Goal: Use online tool/utility: Utilize a website feature to perform a specific function

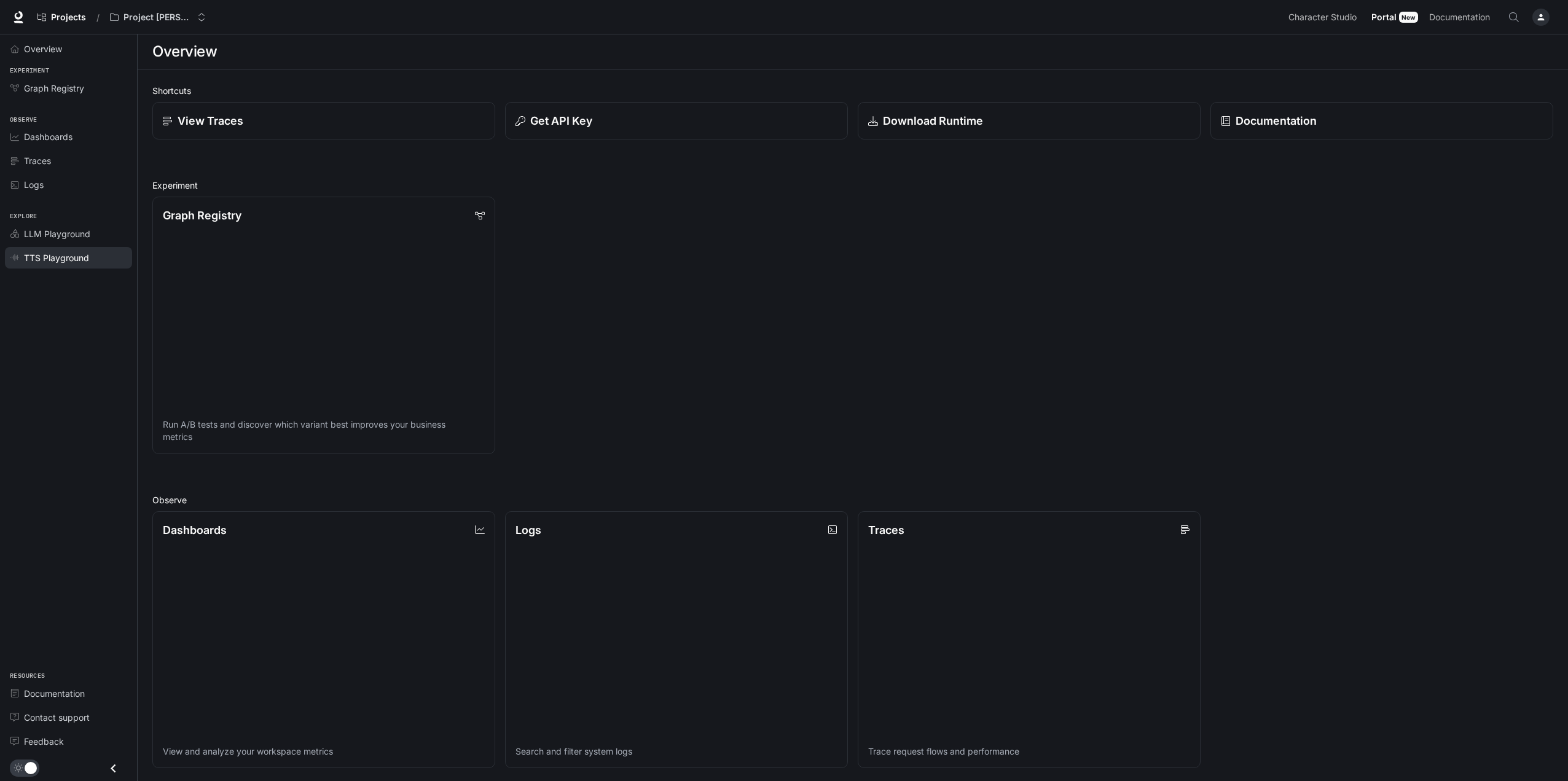
click at [66, 254] on span "TTS Playground" at bounding box center [56, 258] width 66 height 13
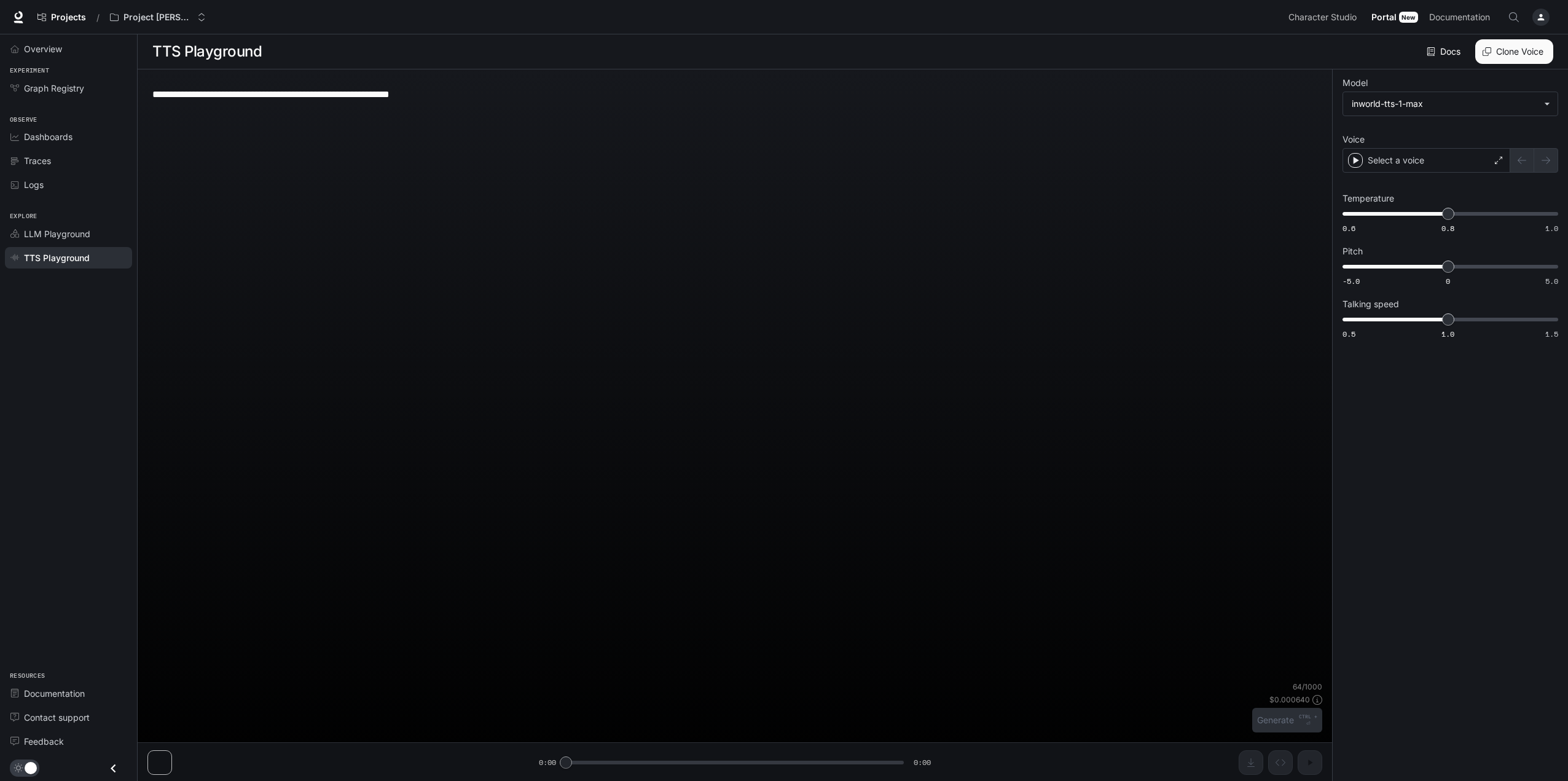
type textarea "**********"
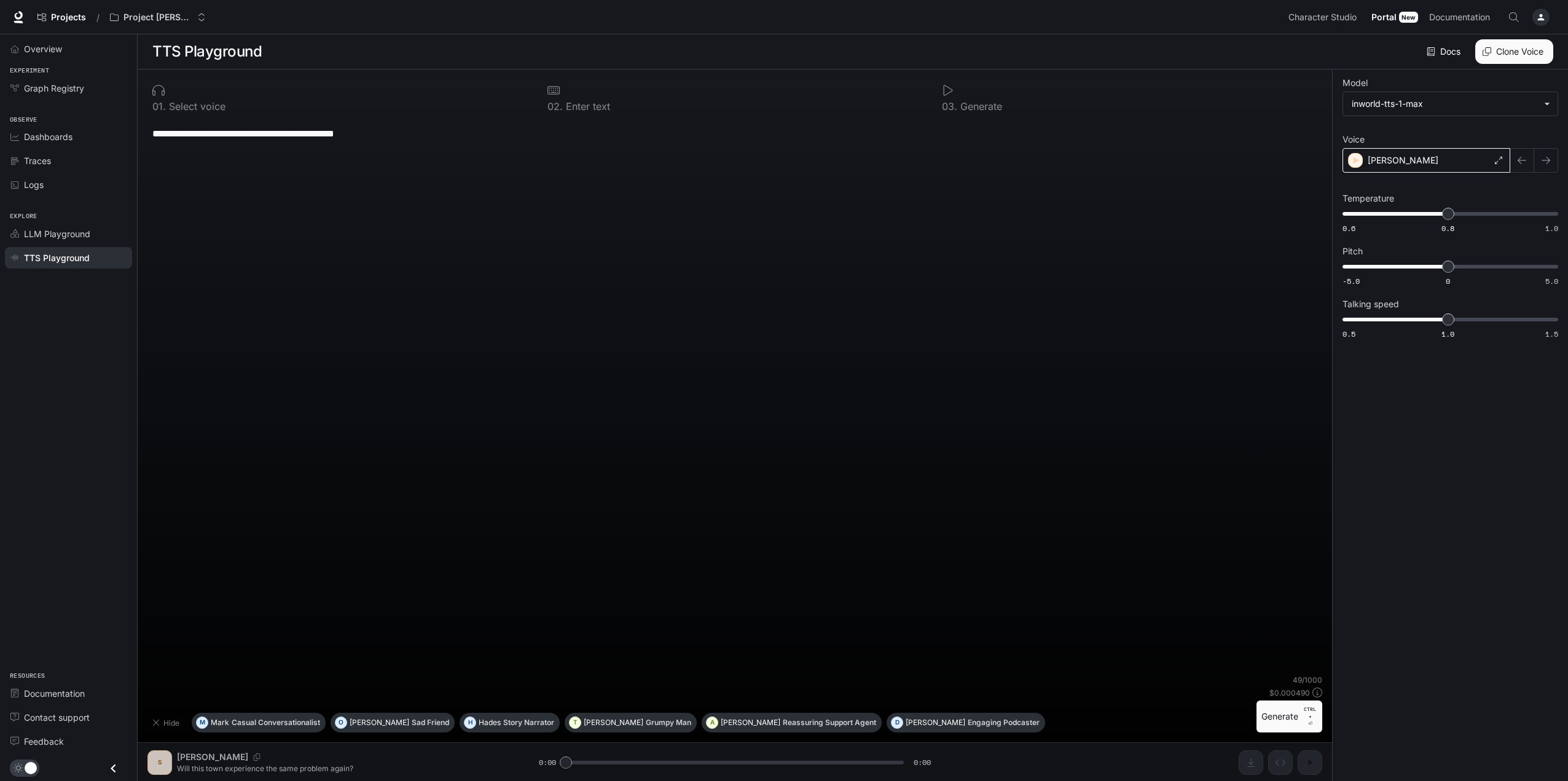
click at [1417, 162] on div "[PERSON_NAME]" at bounding box center [1427, 160] width 168 height 25
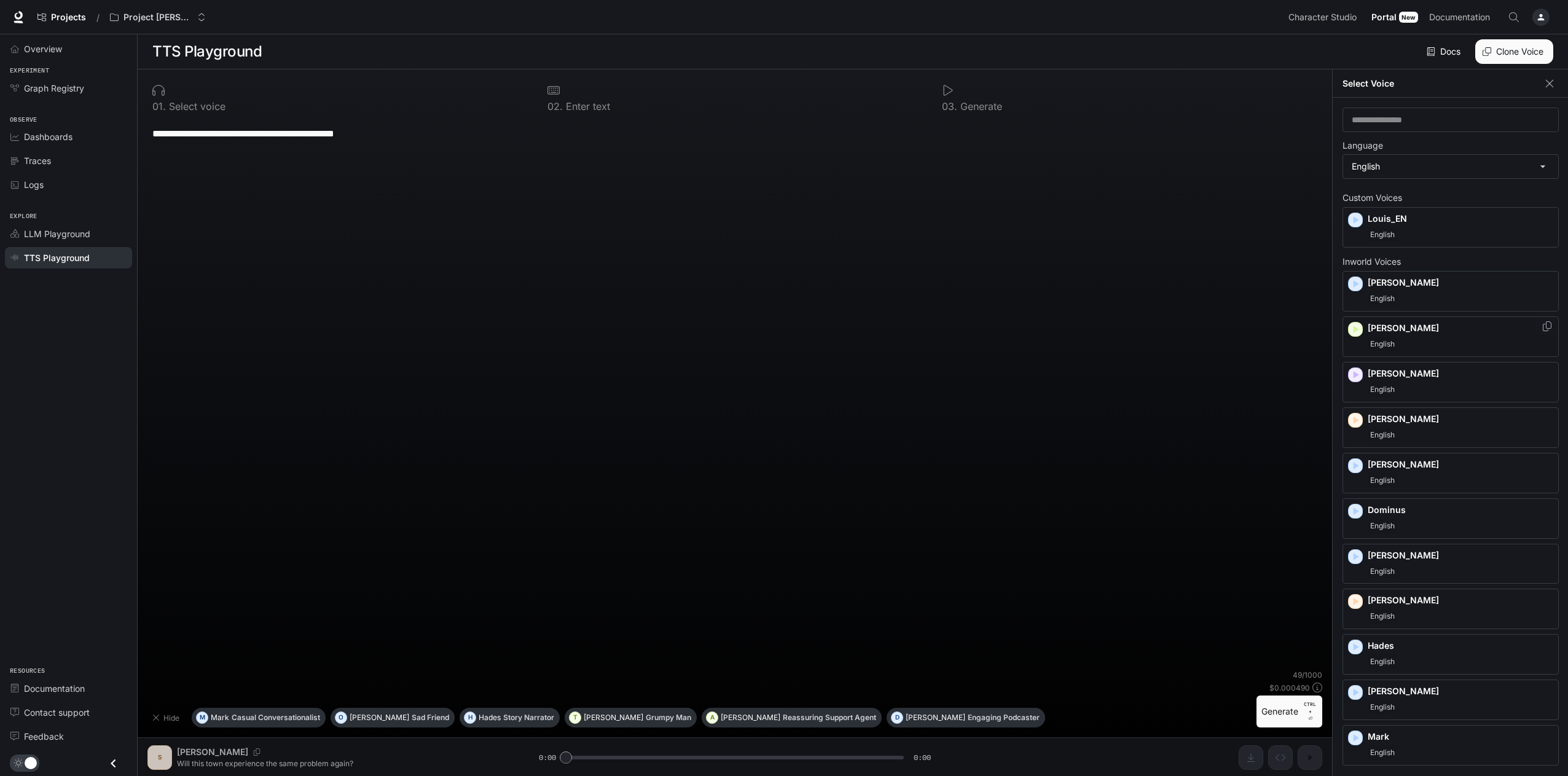
click at [1403, 338] on div "English" at bounding box center [1461, 344] width 186 height 15
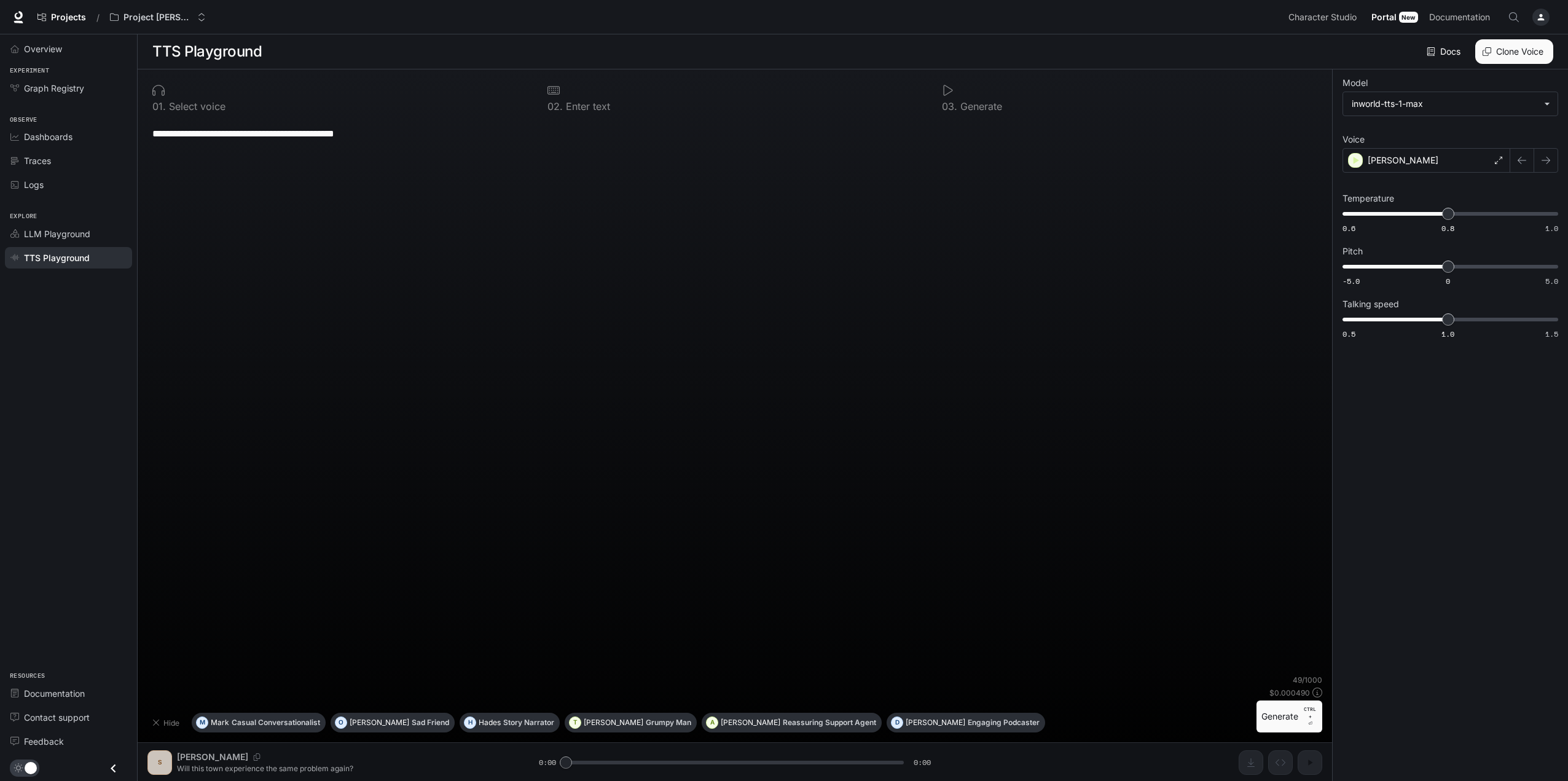
click at [1274, 715] on button "Generate CTRL + ⏎" at bounding box center [1289, 716] width 66 height 32
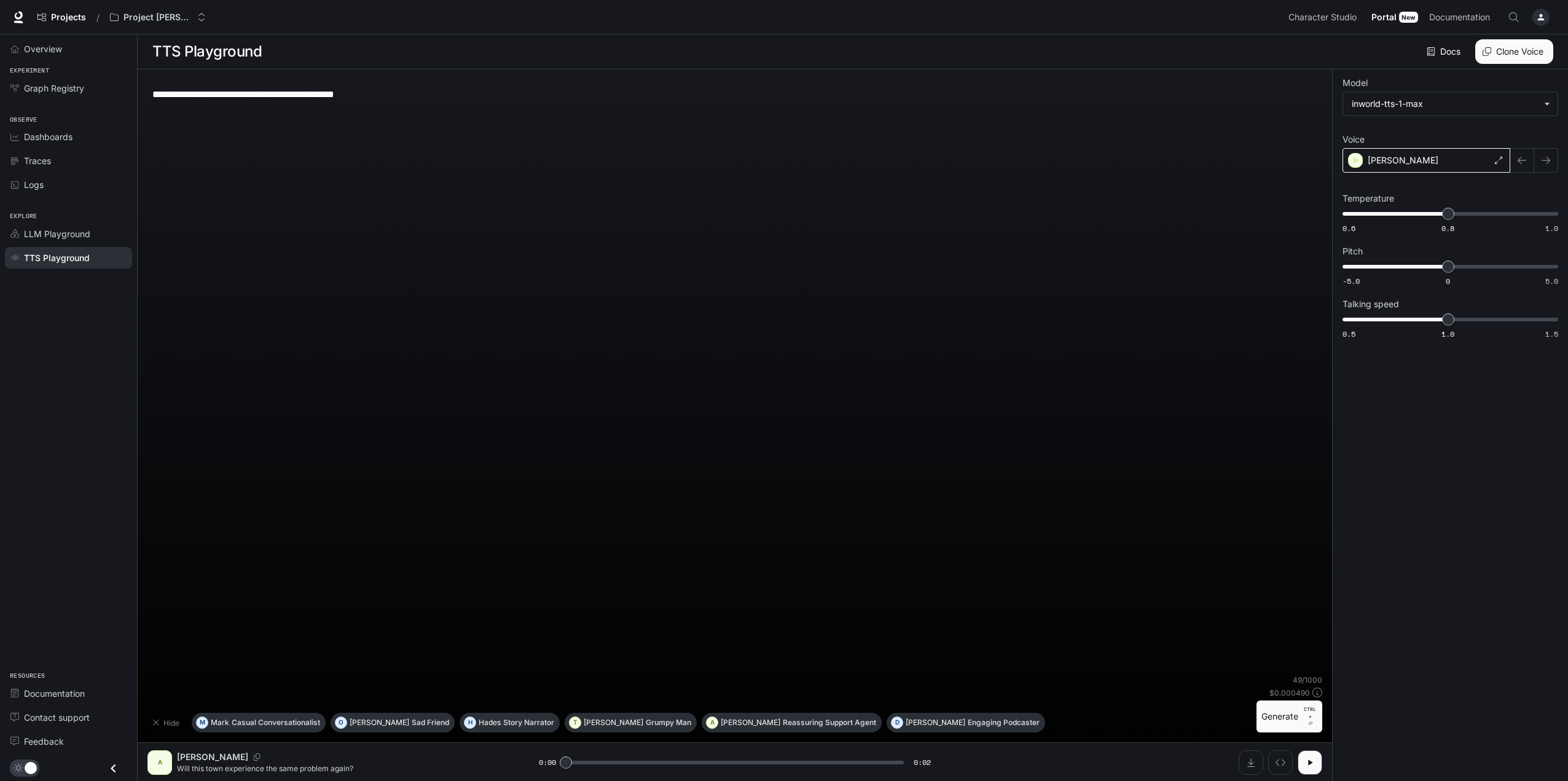
click at [1407, 158] on div "[PERSON_NAME]" at bounding box center [1427, 160] width 168 height 25
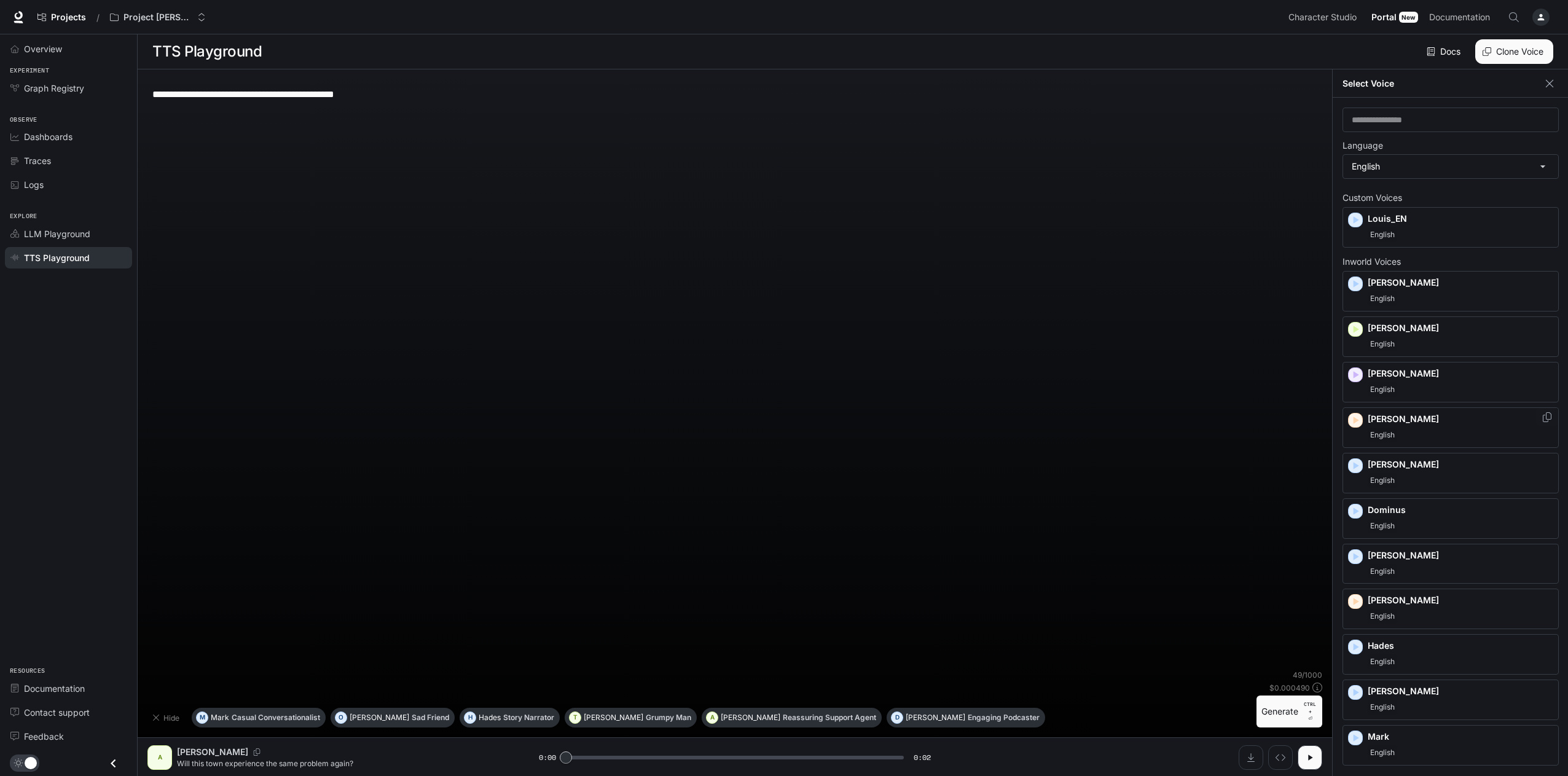
click at [1428, 435] on div "English" at bounding box center [1461, 435] width 186 height 15
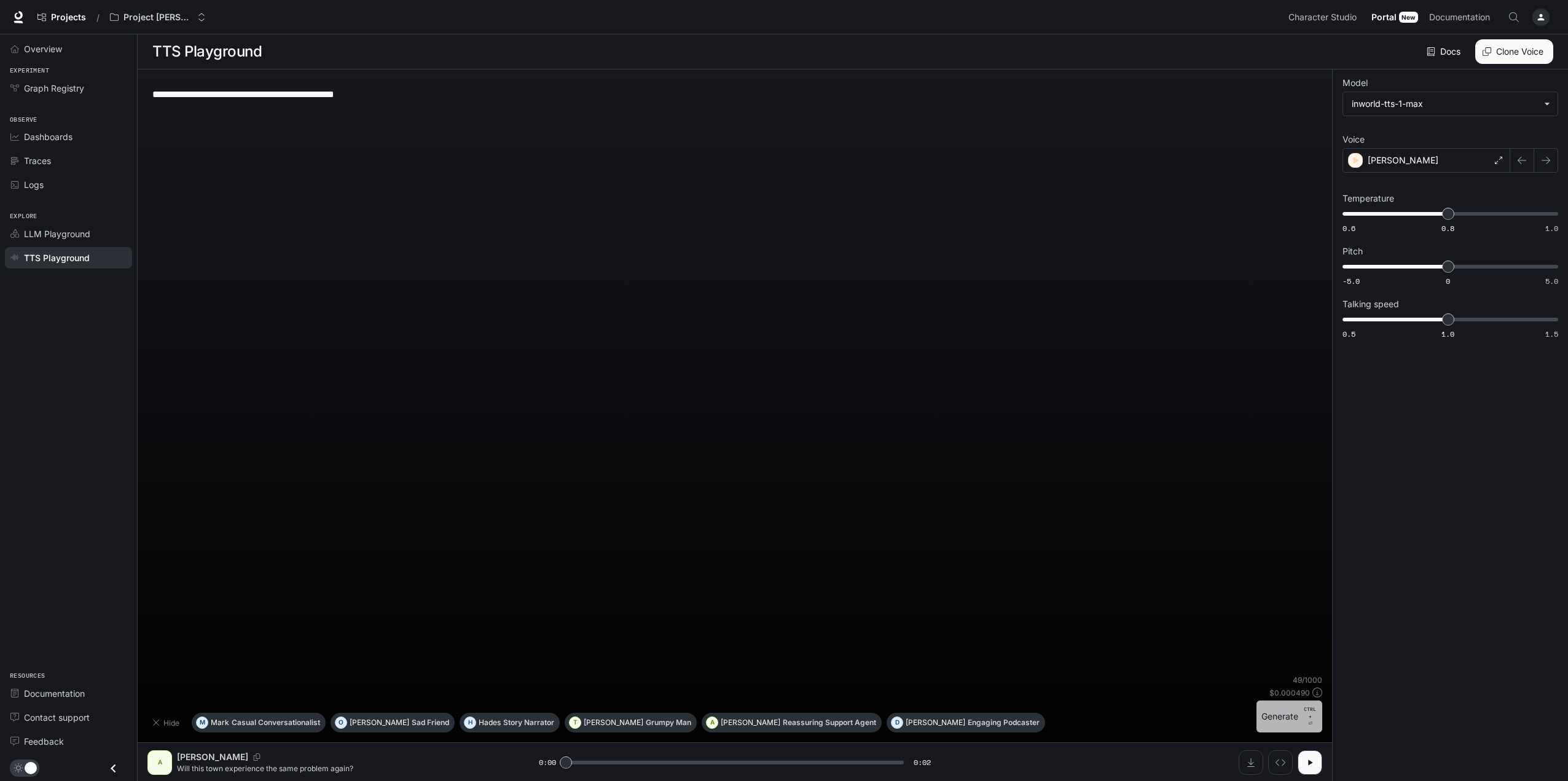
click at [1296, 721] on button "Generate CTRL + ⏎" at bounding box center [1289, 716] width 66 height 32
click at [1426, 160] on div "Deborah" at bounding box center [1427, 160] width 168 height 25
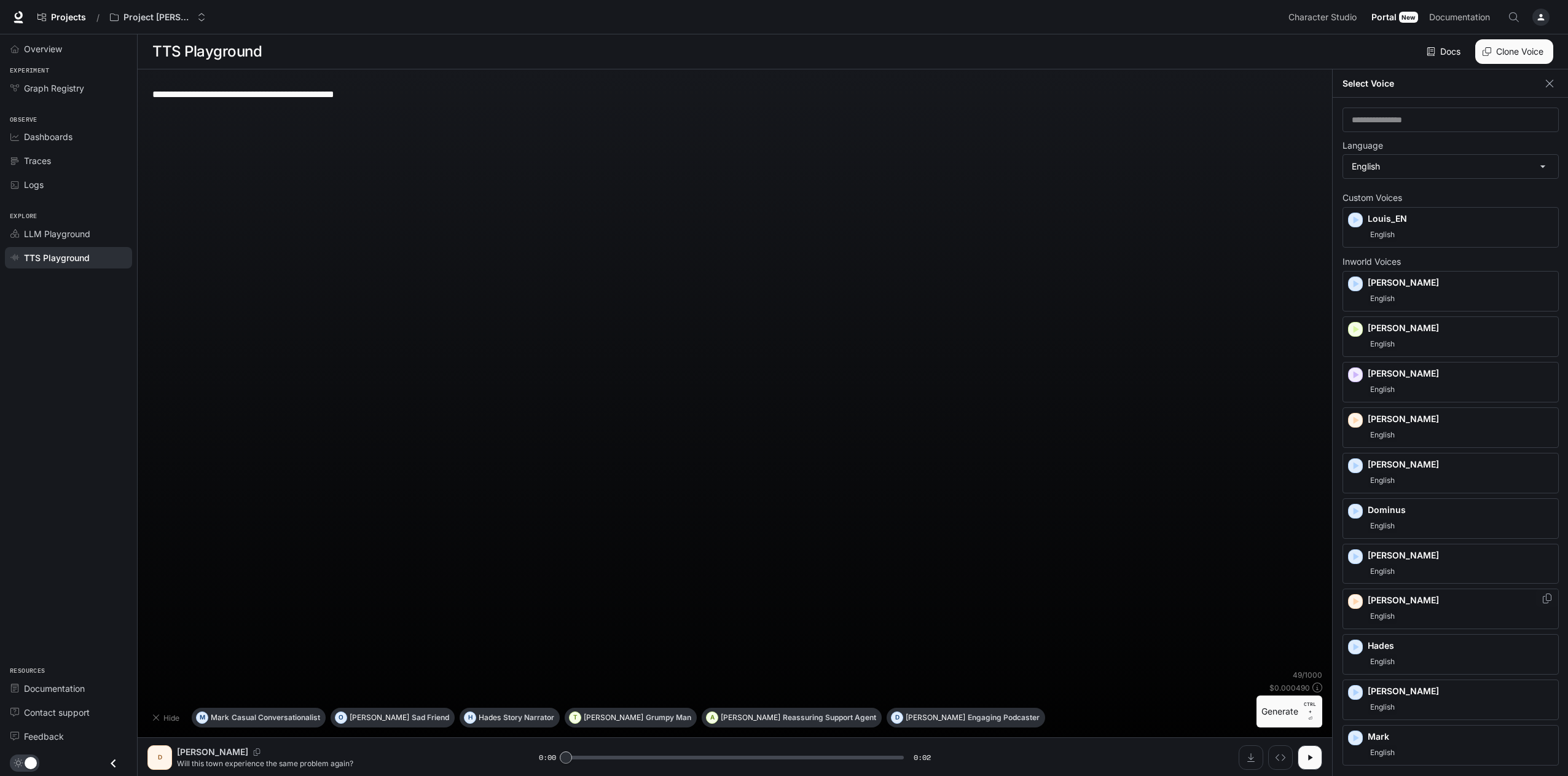
click at [1423, 607] on div "Elizabeth English" at bounding box center [1461, 609] width 186 height 29
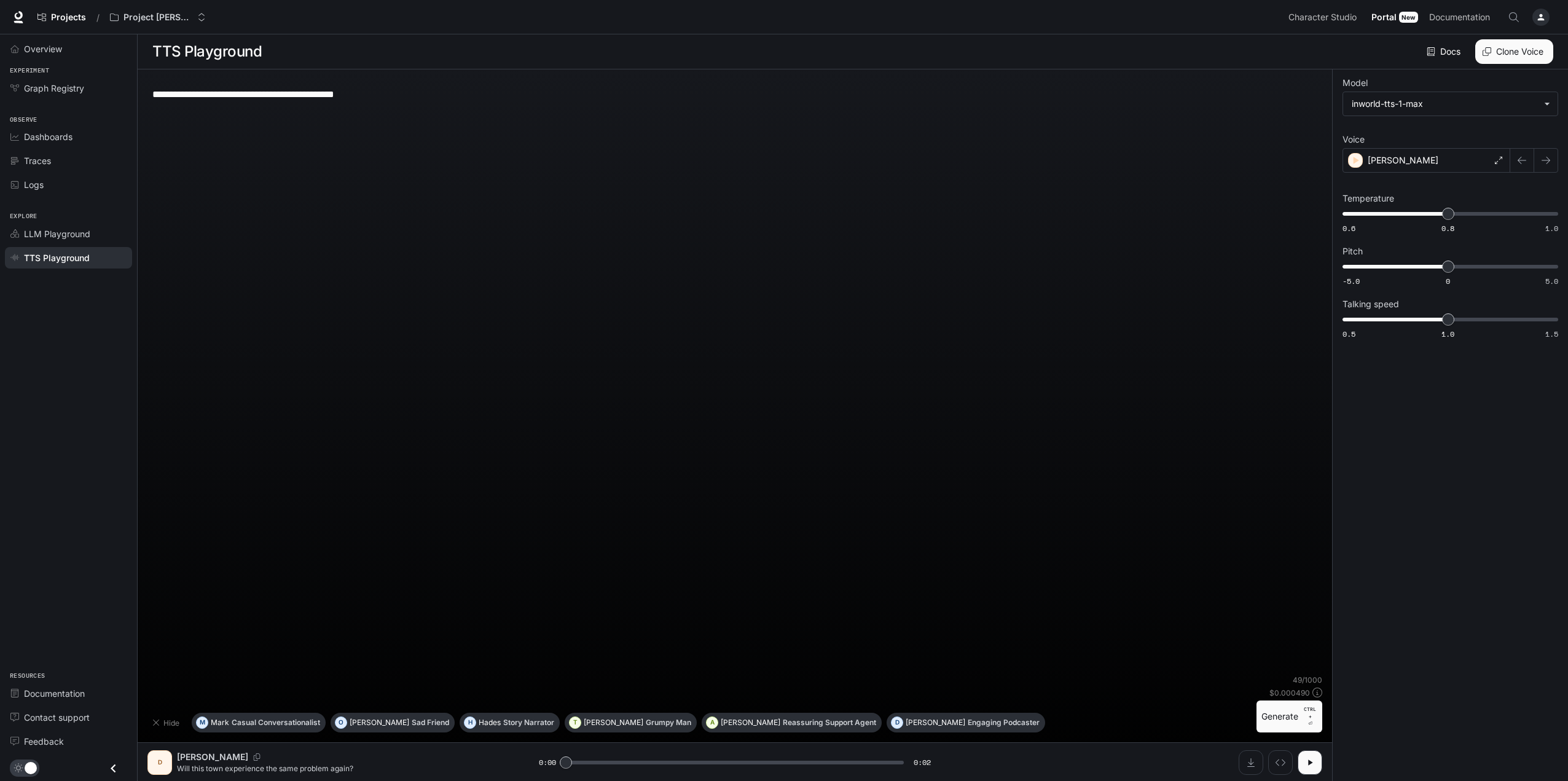
click at [1277, 720] on button "Generate CTRL + ⏎" at bounding box center [1289, 716] width 66 height 32
click at [1408, 159] on div "Elizabeth" at bounding box center [1427, 160] width 168 height 25
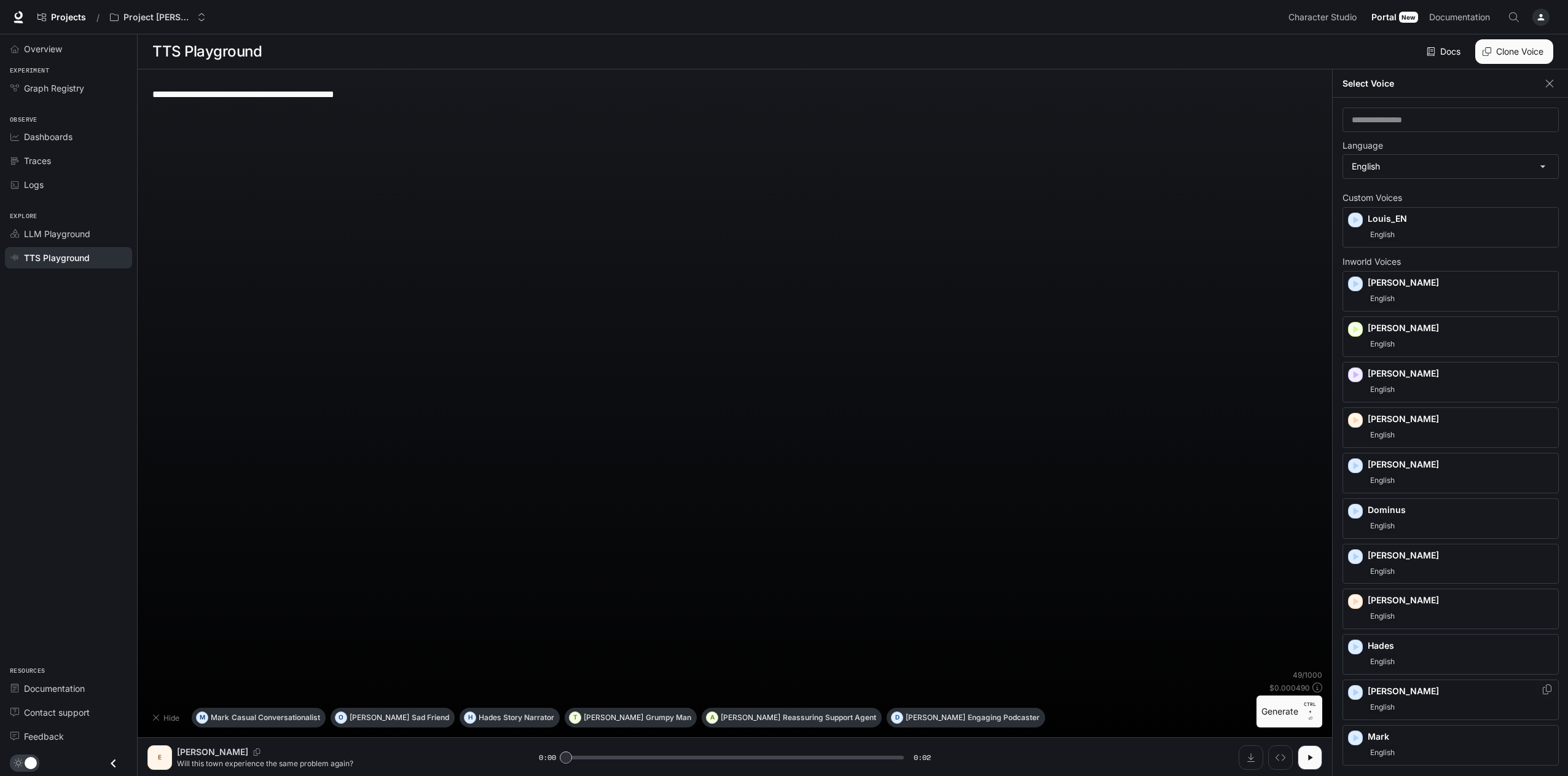
click at [1398, 698] on div "Julia English" at bounding box center [1461, 700] width 186 height 29
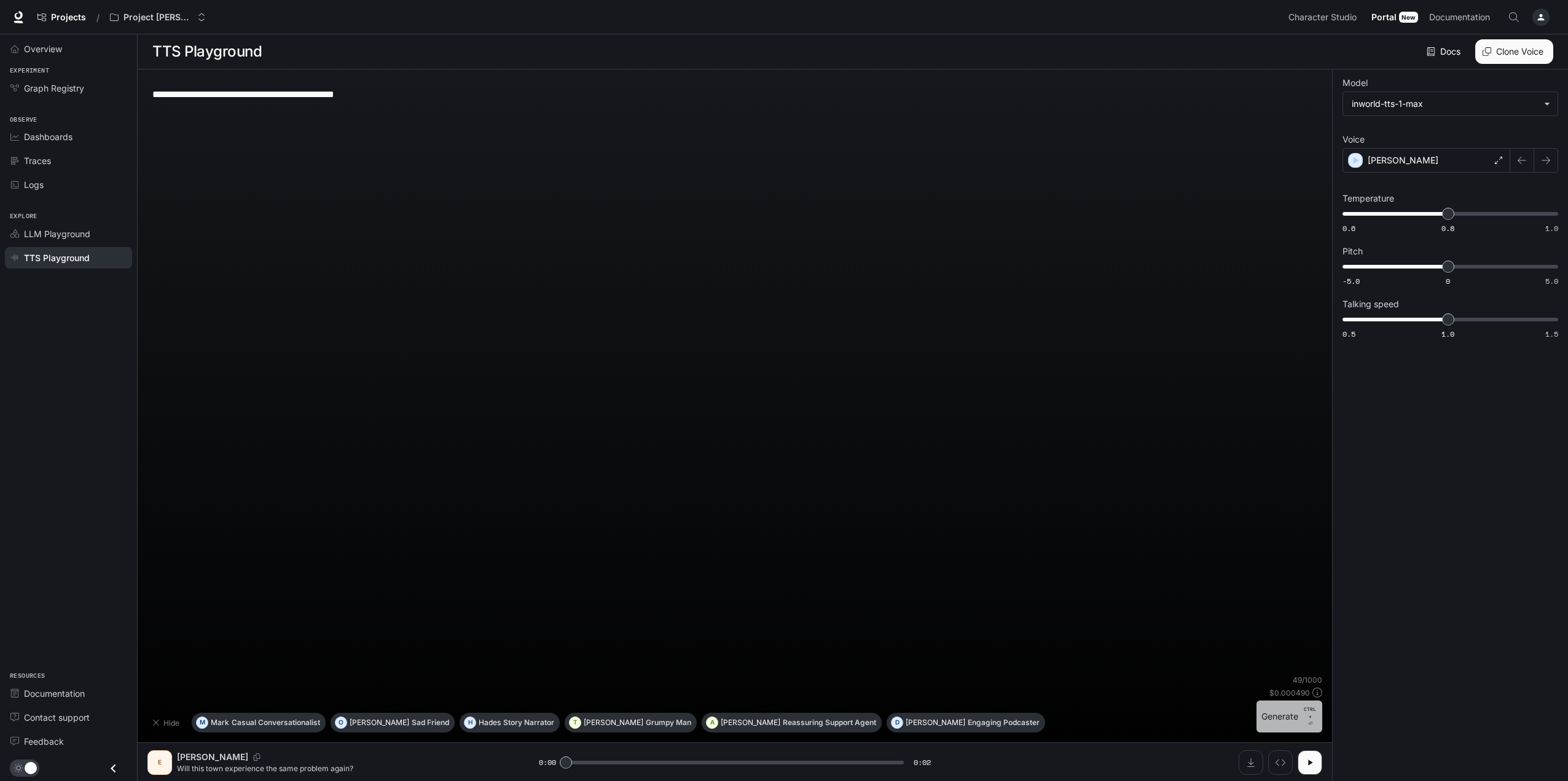
click at [1287, 715] on button "Generate CTRL + ⏎" at bounding box center [1289, 716] width 66 height 32
click at [1420, 153] on div "Julia" at bounding box center [1427, 160] width 168 height 25
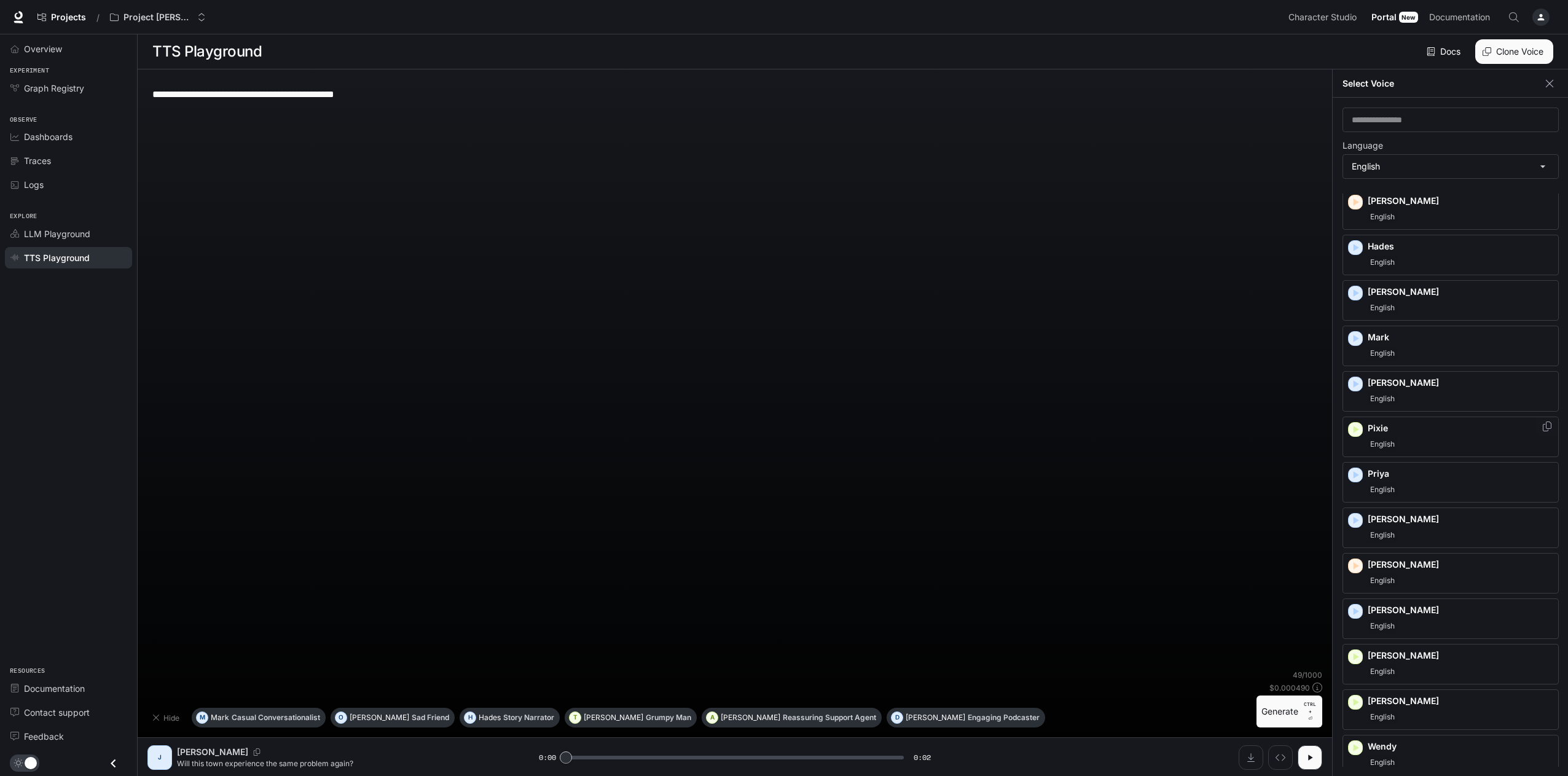
scroll to position [402, 0]
click at [1411, 474] on p "Priya" at bounding box center [1461, 471] width 186 height 12
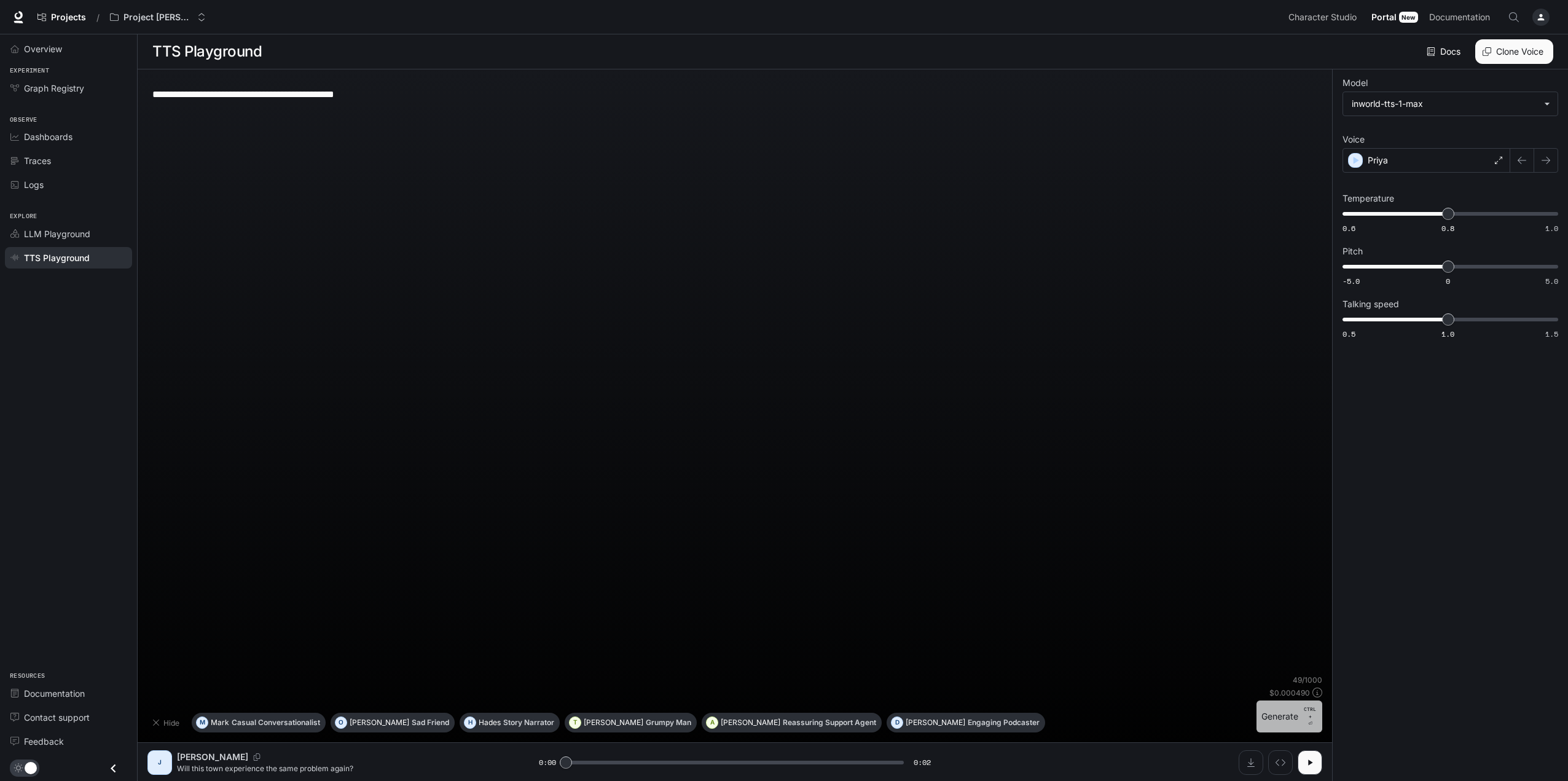
click at [1270, 719] on button "Generate CTRL + ⏎" at bounding box center [1289, 716] width 66 height 32
click at [1428, 160] on div "Priya" at bounding box center [1427, 160] width 168 height 25
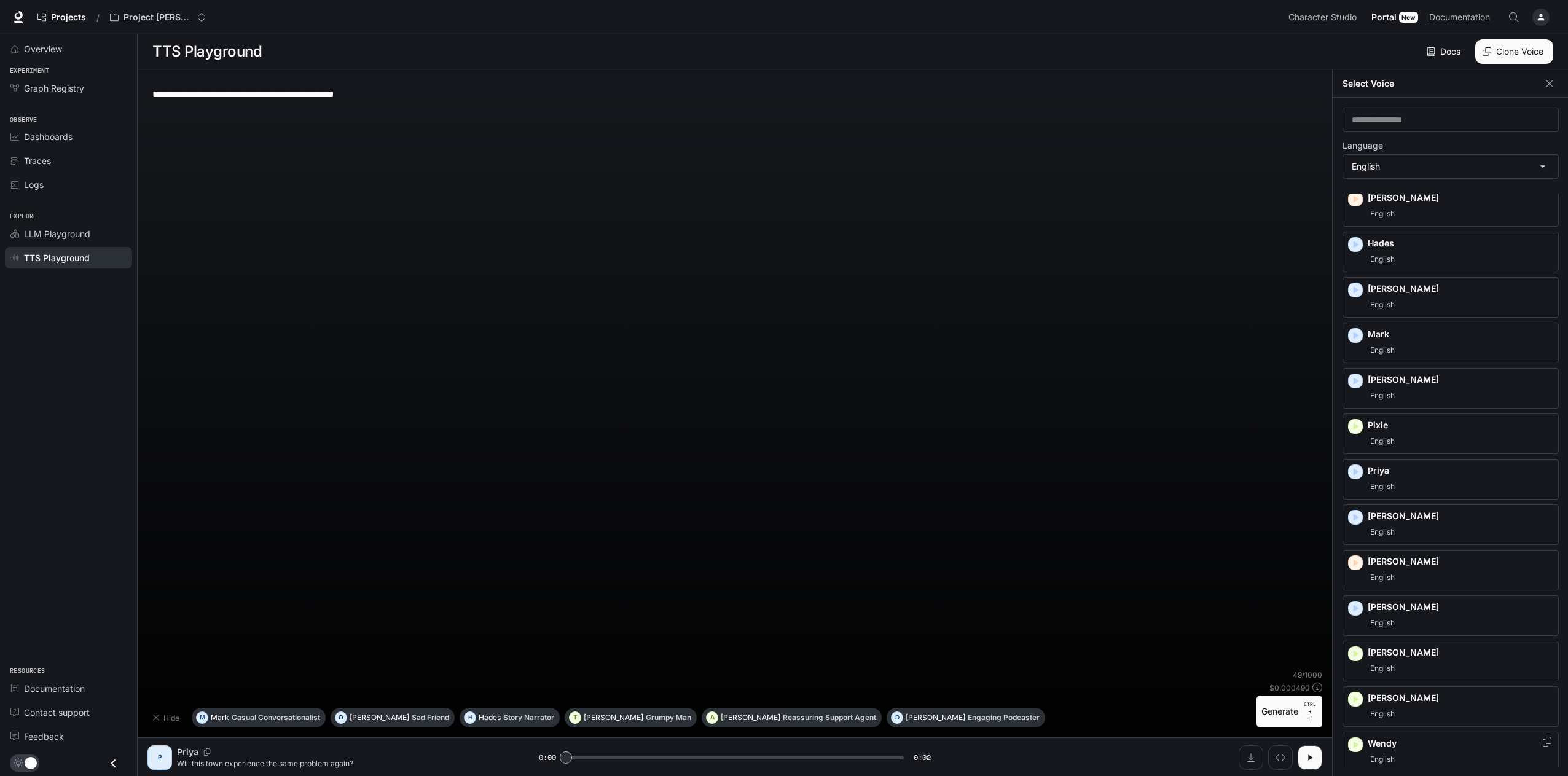
click at [1403, 747] on p "Wendy" at bounding box center [1461, 744] width 186 height 12
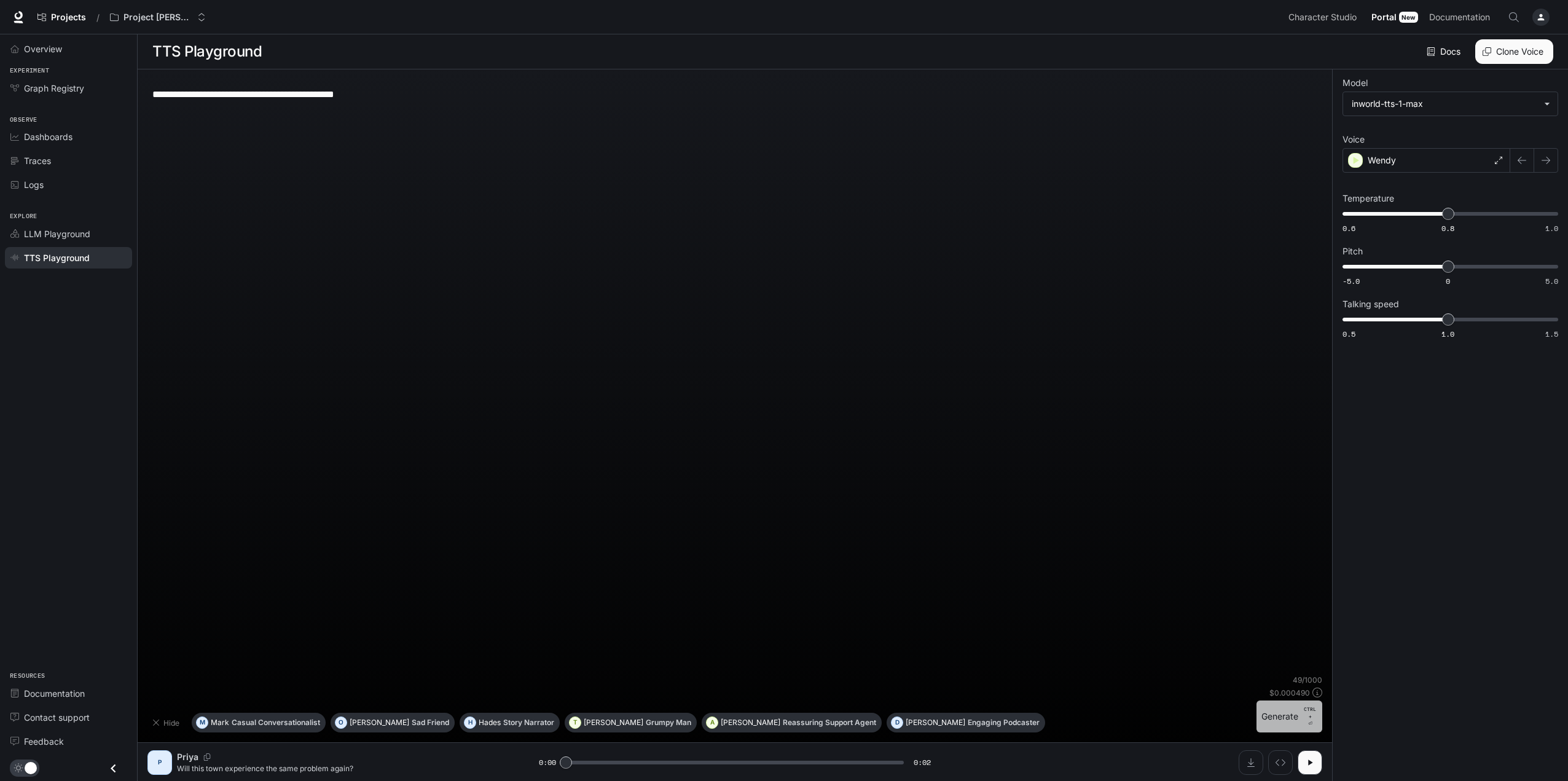
click at [1290, 713] on button "Generate CTRL + ⏎" at bounding box center [1289, 716] width 66 height 32
type input "*"
